Goal: Navigation & Orientation: Locate item on page

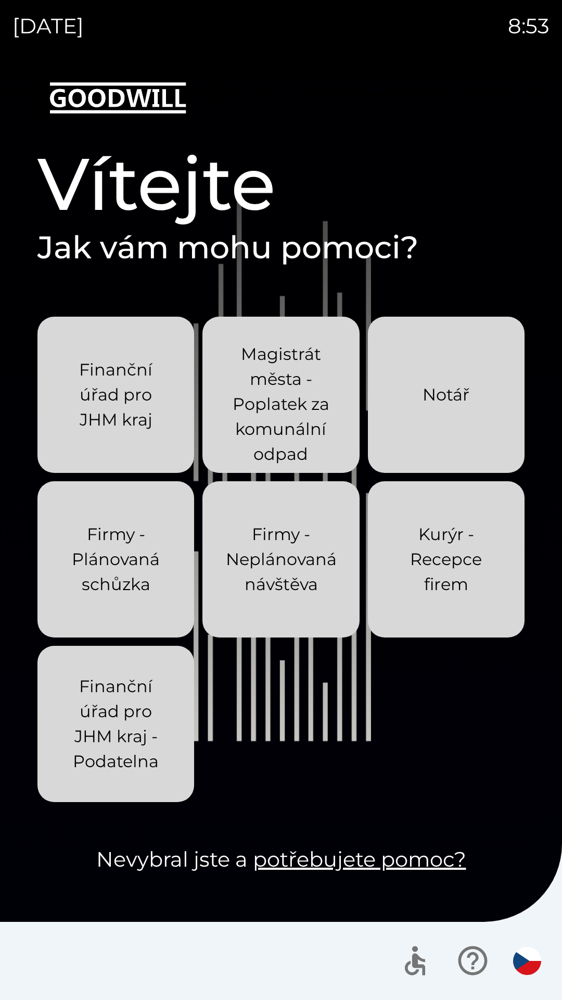
click at [0, 0] on div "[DATE] 8:53 Vítejte Jak vám mohu pomoci? Finanční úřad pro JHM kraj Magistrát m…" at bounding box center [281, 500] width 562 height 1000
click at [0, 0] on div "[DATE] 8:54 Vítejte Jak vám mohu pomoci? Finanční úřad pro JHM kraj Magistrát m…" at bounding box center [281, 500] width 562 height 1000
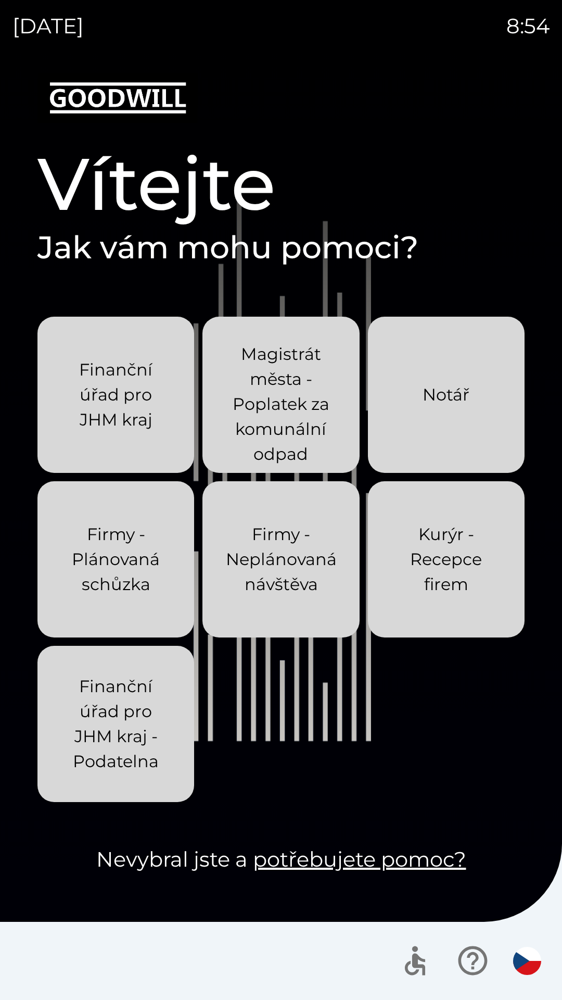
click at [0, 0] on div "[DATE] 8:54 Vítejte Jak vám mohu pomoci? Finanční úřad pro JHM kraj Magistrát m…" at bounding box center [281, 500] width 562 height 1000
click at [0, 0] on div "[DATE] 9:10 Vítejte Jak vám mohu pomoci? Finanční úřad pro JHM kraj Magistrát m…" at bounding box center [281, 500] width 562 height 1000
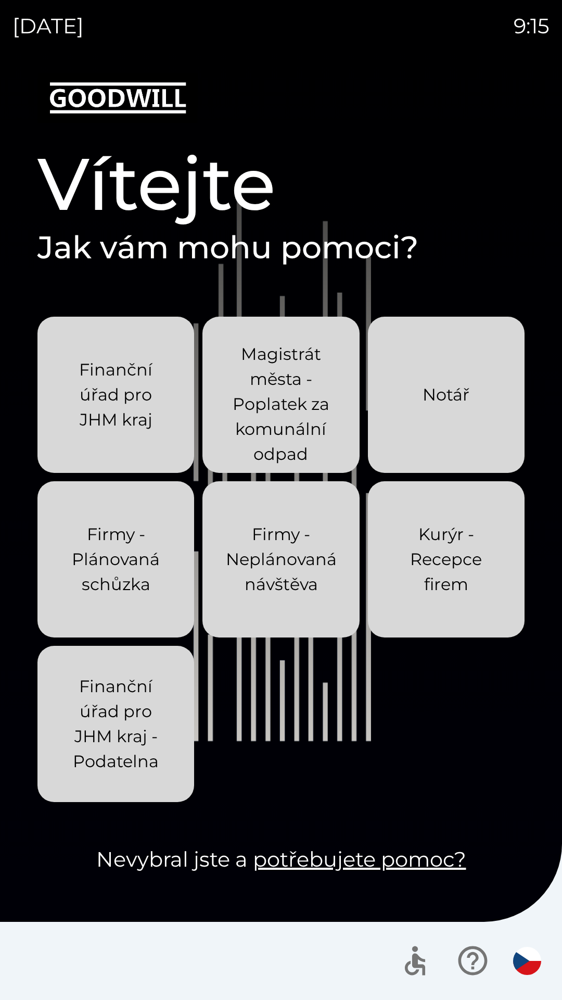
click at [0, 0] on div "[DATE] 9:15 Vítejte Jak vám mohu pomoci? Finanční úřad pro JHM kraj Magistrát m…" at bounding box center [281, 500] width 562 height 1000
click at [0, 0] on div "[DATE] 9:16 Vítejte Jak vám mohu pomoci? Finanční úřad pro JHM kraj Magistrát m…" at bounding box center [281, 500] width 562 height 1000
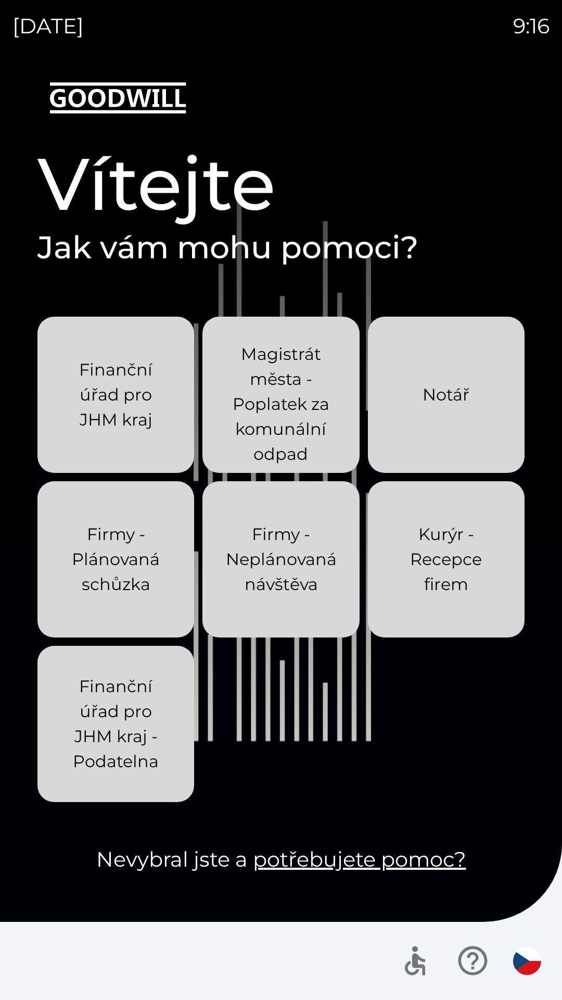
click at [0, 0] on div "[DATE] 9:16 Vítejte Jak vám mohu pomoci? Finanční úřad pro JHM kraj Magistrát m…" at bounding box center [281, 500] width 562 height 1000
click at [0, 0] on div "[DATE] 9:17 Vítejte Jak vám mohu pomoci? Finanční úřad pro JHM kraj Magistrát m…" at bounding box center [281, 500] width 562 height 1000
click at [0, 0] on div "[DATE] 9:23 Vítejte Jak vám mohu pomoci? Finanční úřad pro JHM kraj Magistrát m…" at bounding box center [281, 500] width 562 height 1000
click at [0, 0] on div "[DATE] 9:24 Vítejte Jak vám mohu pomoci? Finanční úřad pro JHM kraj Magistrát m…" at bounding box center [281, 500] width 562 height 1000
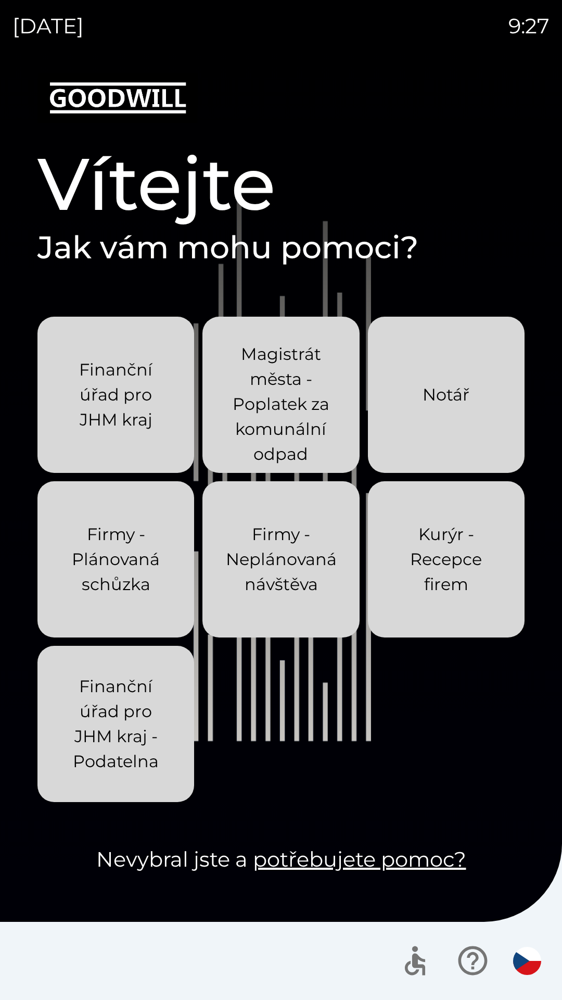
click at [0, 0] on div "[DATE] 9:27 Vítejte Jak vám mohu pomoci? Finanční úřad pro JHM kraj Magistrát m…" at bounding box center [281, 500] width 562 height 1000
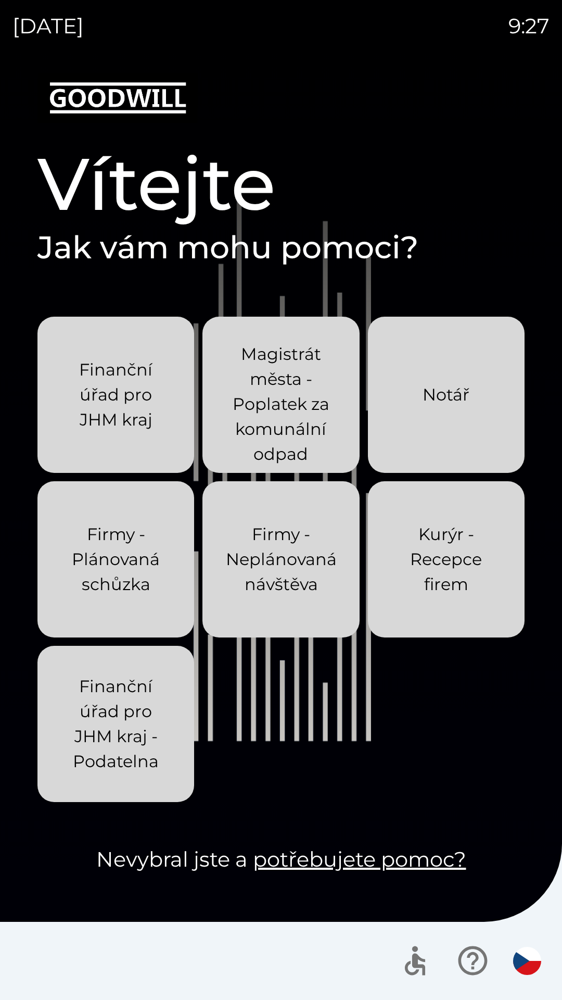
click at [0, 0] on div "[DATE] 9:27 Vítejte Jak vám mohu pomoci? Finanční úřad pro JHM kraj Magistrát m…" at bounding box center [281, 500] width 562 height 1000
click at [0, 0] on div "[DATE] 9:30 Vítejte Jak vám mohu pomoci? Finanční úřad pro JHM kraj Magistrát m…" at bounding box center [281, 500] width 562 height 1000
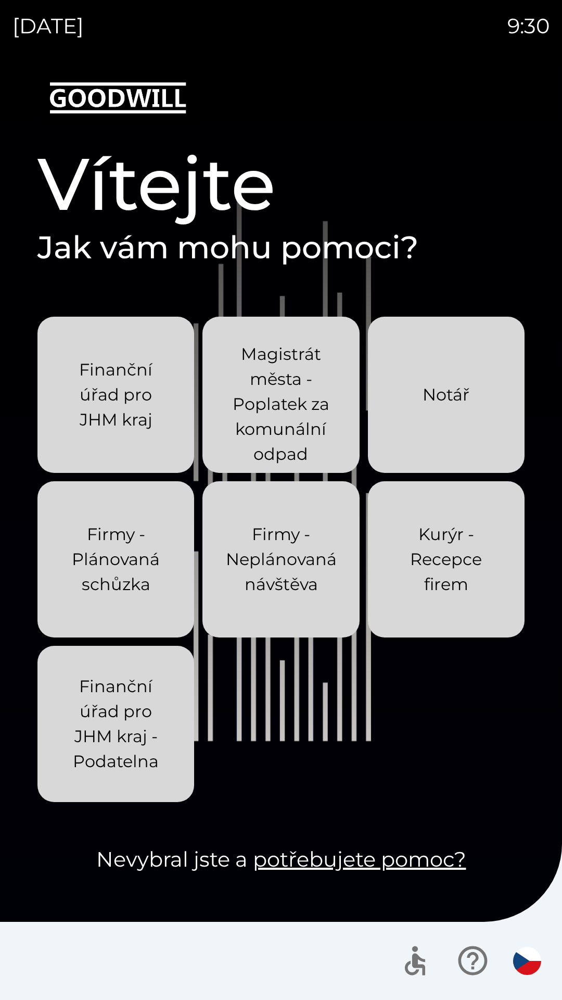
click at [0, 0] on div "[DATE] 9:30 Vítejte Jak vám mohu pomoci? Finanční úřad pro JHM kraj Magistrát m…" at bounding box center [281, 500] width 562 height 1000
click at [0, 0] on div "[DATE] 9:31 Vítejte Jak vám mohu pomoci? Finanční úřad pro JHM kraj Magistrát m…" at bounding box center [281, 500] width 562 height 1000
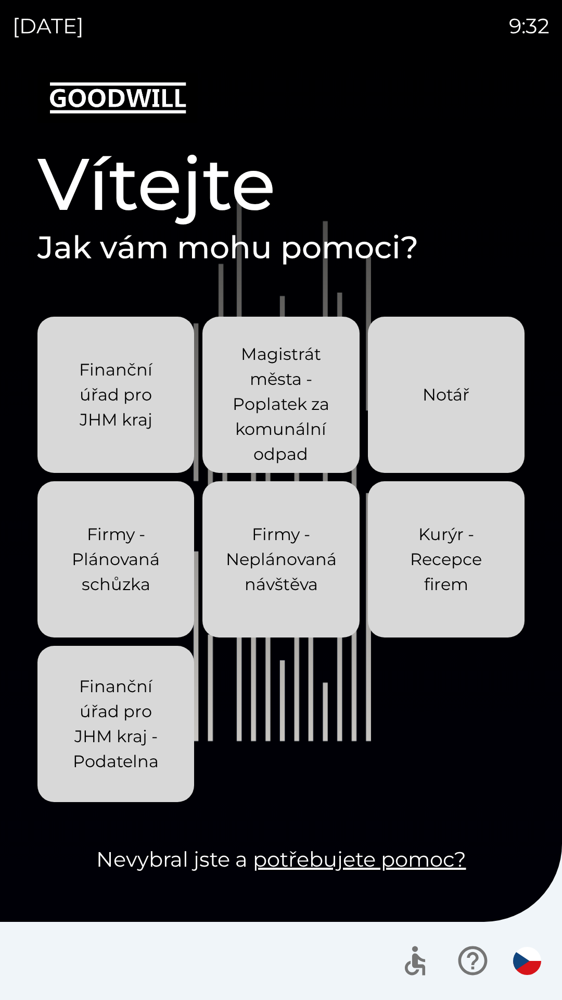
click at [0, 0] on div "[DATE] 9:32 Vítejte Jak vám mohu pomoci? Finanční úřad pro JHM kraj Magistrát m…" at bounding box center [281, 500] width 562 height 1000
click at [0, 0] on div "[DATE] 9:38 Vítejte Jak vám mohu pomoci? Finanční úřad pro JHM kraj Magistrát m…" at bounding box center [281, 500] width 562 height 1000
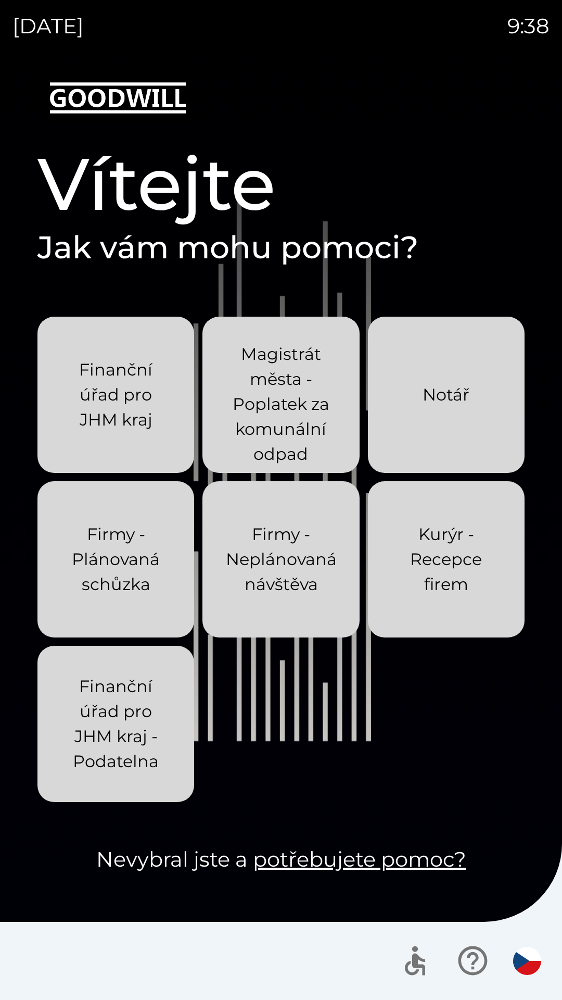
click at [0, 0] on div "[DATE] 9:38 Vítejte Jak vám mohu pomoci? Finanční úřad pro JHM kraj Magistrát m…" at bounding box center [281, 500] width 562 height 1000
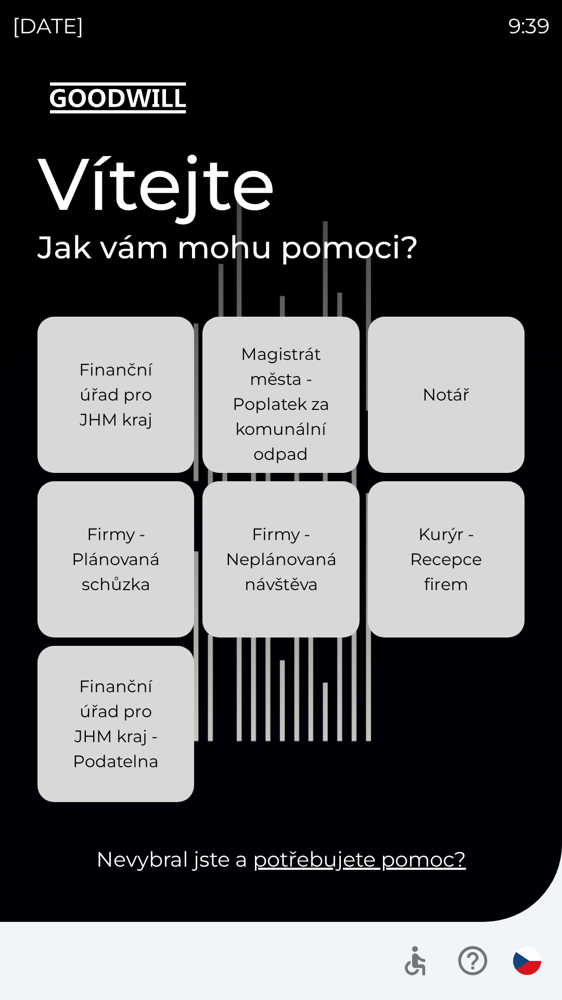
click at [0, 0] on div "[DATE] 9:39 Vítejte Jak vám mohu pomoci? Finanční úřad pro JHM kraj Magistrát m…" at bounding box center [281, 500] width 562 height 1000
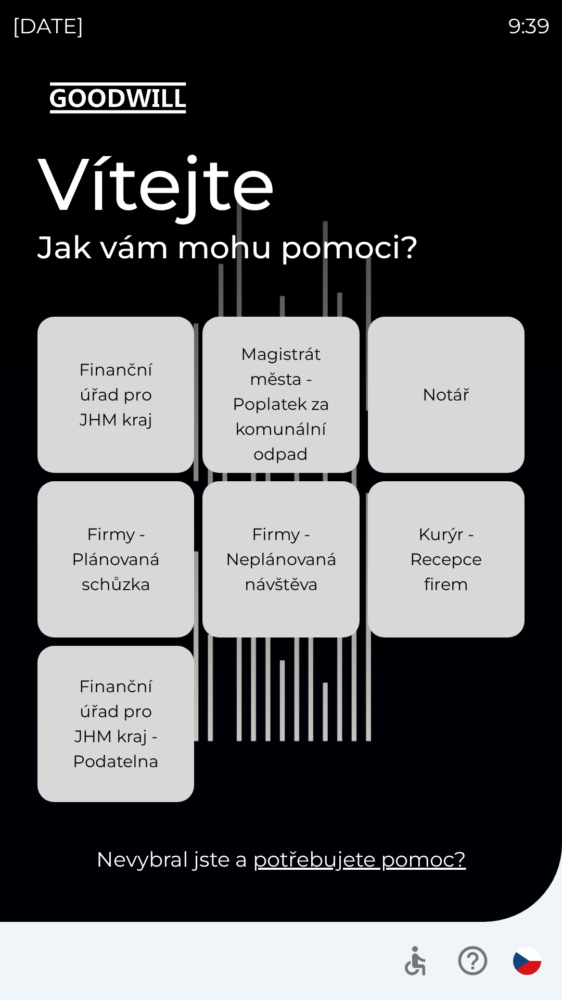
click at [0, 0] on div "[DATE] 9:39 Vítejte Jak vám mohu pomoci? Finanční úřad pro JHM kraj Magistrát m…" at bounding box center [281, 500] width 562 height 1000
click at [0, 0] on div "[DATE] 9:40 Vítejte Jak vám mohu pomoci? Finanční úřad pro JHM kraj Magistrát m…" at bounding box center [281, 500] width 562 height 1000
click at [0, 0] on div "[DATE] 9:41 Vítejte Jak vám mohu pomoci? Finanční úřad pro JHM kraj Magistrát m…" at bounding box center [281, 500] width 562 height 1000
